Goal: Task Accomplishment & Management: Manage account settings

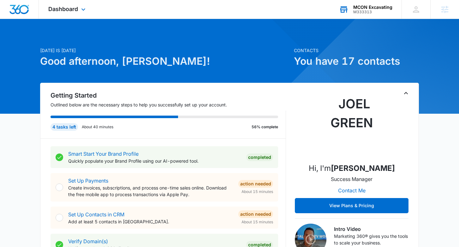
click at [365, 10] on div "M333313" at bounding box center [372, 12] width 39 height 4
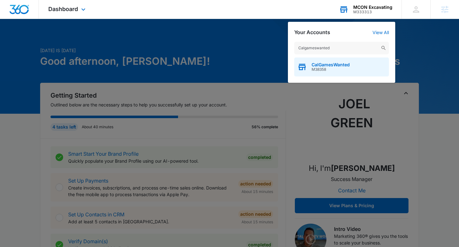
type input "Calgameswanted"
click at [329, 69] on span "M38358" at bounding box center [330, 69] width 38 height 4
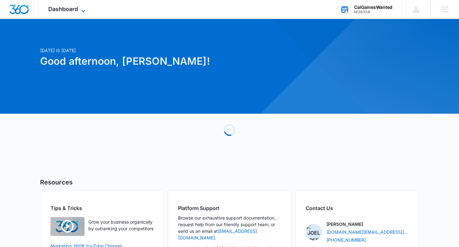
click at [76, 9] on span "Dashboard" at bounding box center [63, 9] width 30 height 7
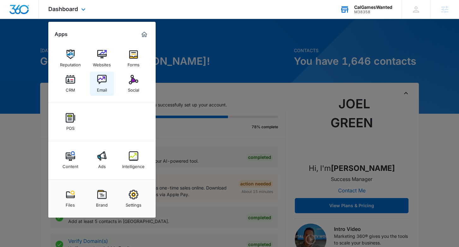
click at [98, 82] on img at bounding box center [101, 79] width 9 height 9
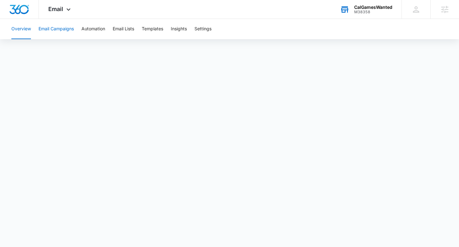
click at [55, 28] on button "Email Campaigns" at bounding box center [55, 29] width 35 height 20
click at [65, 12] on icon at bounding box center [69, 11] width 8 height 8
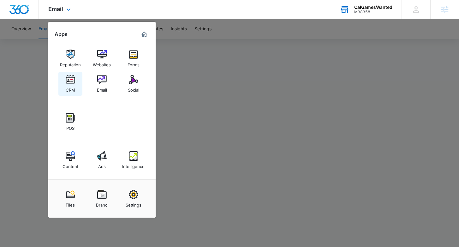
click at [73, 85] on div "CRM" at bounding box center [70, 88] width 9 height 8
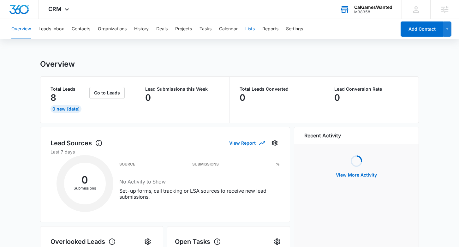
click at [253, 28] on button "Lists" at bounding box center [249, 29] width 9 height 20
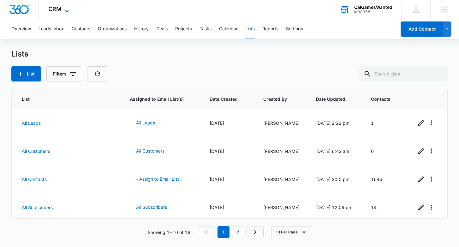
drag, startPoint x: 67, startPoint y: 8, endPoint x: 75, endPoint y: 11, distance: 9.0
click at [65, 9] on icon at bounding box center [67, 11] width 8 height 8
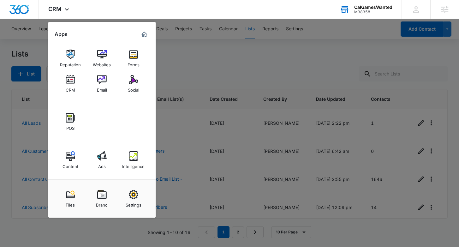
click at [100, 87] on div "Email" at bounding box center [102, 88] width 10 height 8
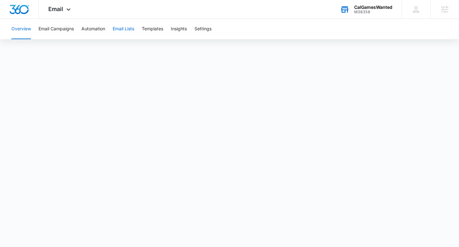
click at [121, 32] on button "Email Lists" at bounding box center [123, 29] width 21 height 20
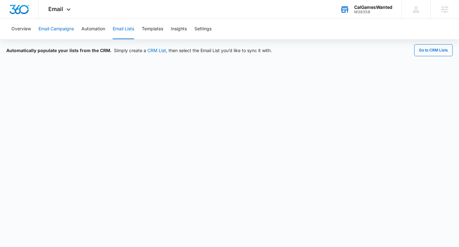
click at [58, 31] on button "Email Campaigns" at bounding box center [55, 29] width 35 height 20
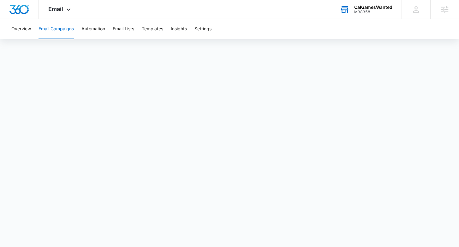
click at [58, 33] on button "Email Campaigns" at bounding box center [55, 29] width 35 height 20
click at [19, 29] on button "Overview" at bounding box center [21, 29] width 20 height 20
drag, startPoint x: 57, startPoint y: 29, endPoint x: 182, endPoint y: 69, distance: 130.9
click at [57, 29] on button "Email Campaigns" at bounding box center [55, 29] width 35 height 20
click at [127, 31] on button "Email Lists" at bounding box center [123, 29] width 21 height 20
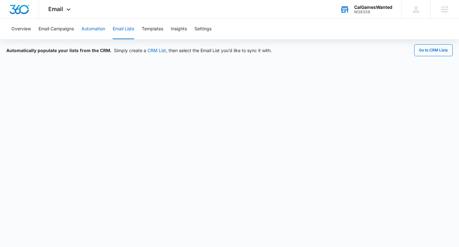
click at [86, 29] on button "Automation" at bounding box center [93, 29] width 24 height 20
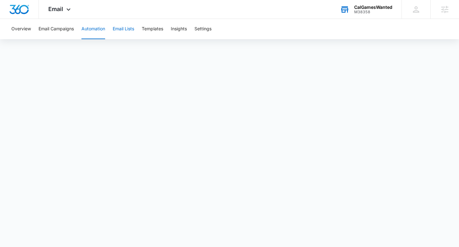
click at [127, 29] on button "Email Lists" at bounding box center [123, 29] width 21 height 20
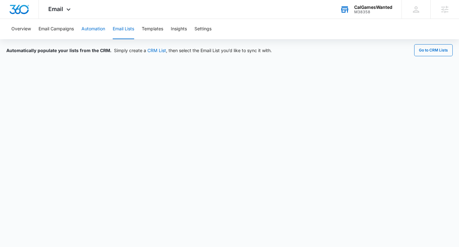
click at [101, 31] on button "Automation" at bounding box center [93, 29] width 24 height 20
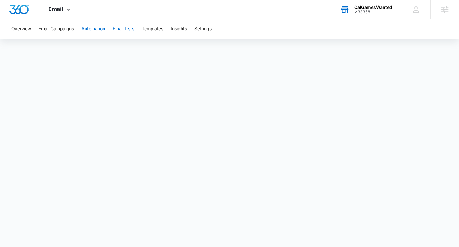
click at [133, 30] on button "Email Lists" at bounding box center [123, 29] width 21 height 20
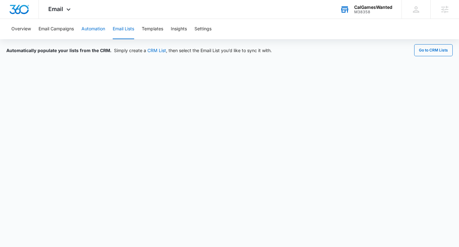
click at [94, 28] on button "Automation" at bounding box center [93, 29] width 24 height 20
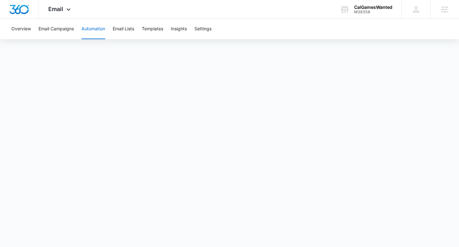
click at [101, 30] on button "Automation" at bounding box center [93, 29] width 24 height 20
click at [123, 32] on button "Email Lists" at bounding box center [123, 29] width 21 height 20
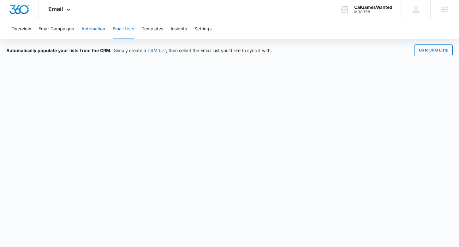
click at [102, 29] on button "Automation" at bounding box center [93, 29] width 24 height 20
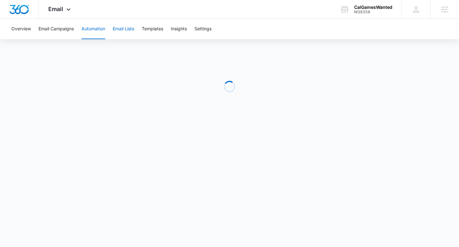
click at [127, 28] on button "Email Lists" at bounding box center [123, 29] width 21 height 20
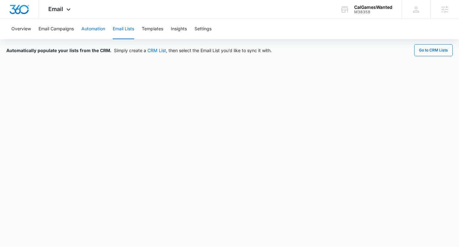
click at [86, 23] on button "Automation" at bounding box center [93, 29] width 24 height 20
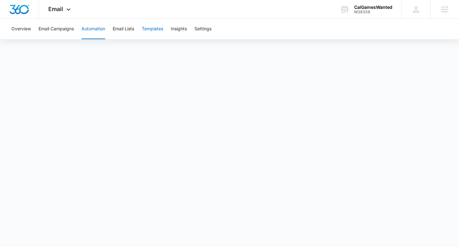
click at [158, 29] on button "Templates" at bounding box center [152, 29] width 21 height 20
click at [60, 27] on button "Email Campaigns" at bounding box center [55, 29] width 35 height 20
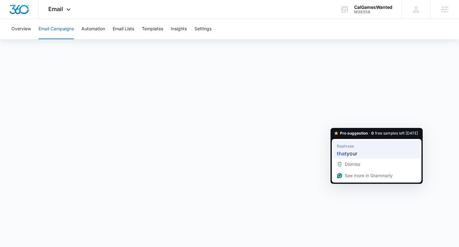
click at [345, 144] on span "Rephrase" at bounding box center [345, 146] width 17 height 6
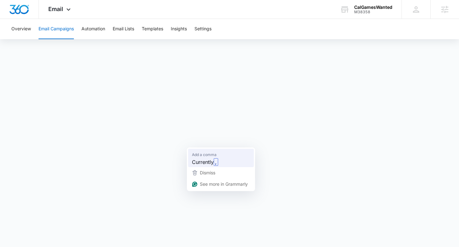
click at [214, 162] on strong "," at bounding box center [216, 162] width 4 height 8
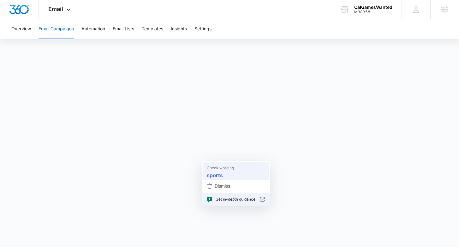
click at [213, 173] on strong "sports" at bounding box center [215, 175] width 16 height 8
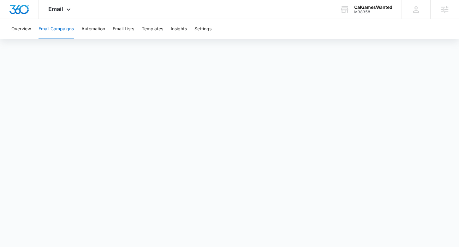
drag, startPoint x: 35, startPoint y: 27, endPoint x: 30, endPoint y: 30, distance: 5.5
click at [35, 27] on div "Overview Email Campaigns Automation Email Lists Templates Insights Settings" at bounding box center [230, 29] width 444 height 20
click at [28, 30] on button "Overview" at bounding box center [21, 29] width 20 height 20
click at [55, 29] on button "Email Campaigns" at bounding box center [55, 29] width 35 height 20
click at [87, 30] on button "Automation" at bounding box center [93, 29] width 24 height 20
